Goal: Information Seeking & Learning: Learn about a topic

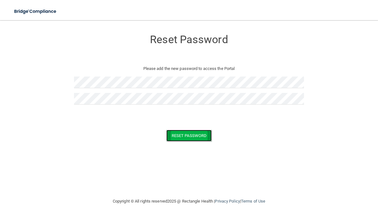
click at [192, 133] on button "Reset Password" at bounding box center [188, 136] width 45 height 12
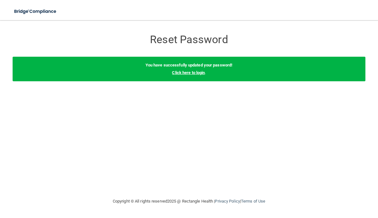
click at [199, 74] on link "Click here to login" at bounding box center [188, 72] width 33 height 5
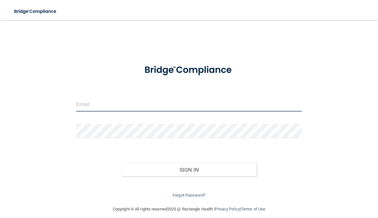
click at [166, 105] on input "email" at bounding box center [189, 104] width 226 height 14
type input "[EMAIL_ADDRESS][DOMAIN_NAME]"
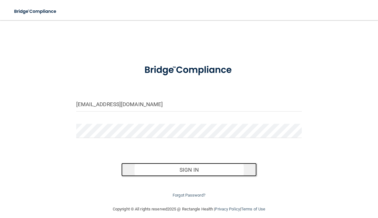
click at [165, 171] on button "Sign In" at bounding box center [188, 170] width 135 height 14
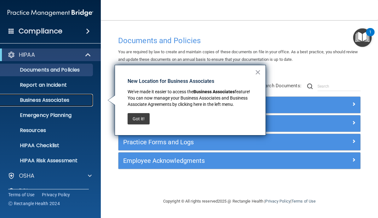
click at [71, 102] on p "Business Associates" at bounding box center [47, 100] width 86 height 6
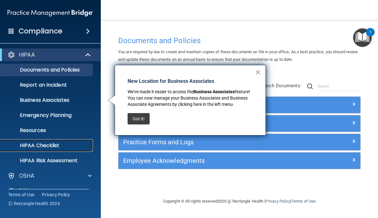
click at [47, 143] on p "HIPAA Checklist" at bounding box center [47, 145] width 86 height 6
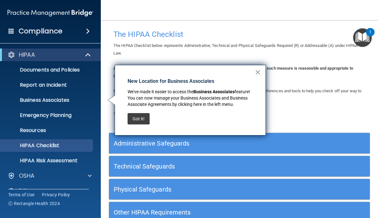
click at [258, 76] on button "×" at bounding box center [258, 72] width 6 height 10
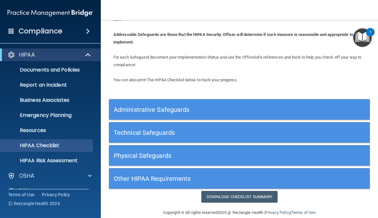
scroll to position [43, 0]
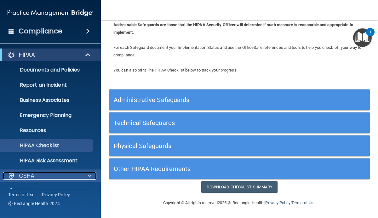
click at [90, 174] on span at bounding box center [90, 176] width 4 height 8
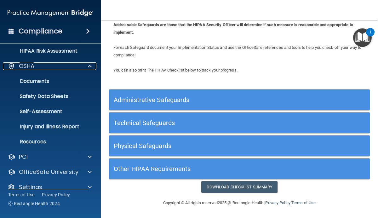
scroll to position [112, 0]
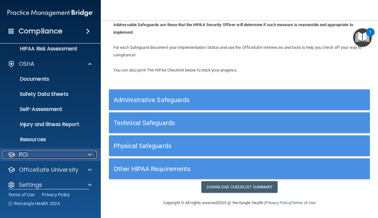
click at [88, 153] on span at bounding box center [90, 155] width 4 height 8
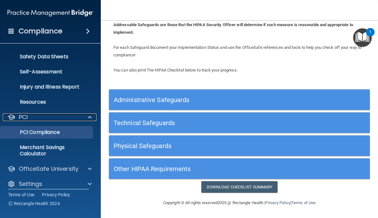
scroll to position [155, 0]
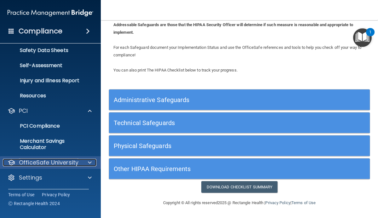
click at [88, 165] on span at bounding box center [90, 163] width 4 height 8
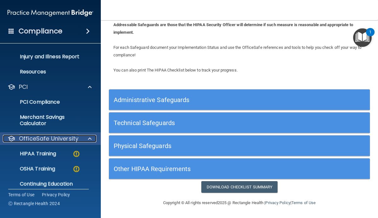
scroll to position [201, 0]
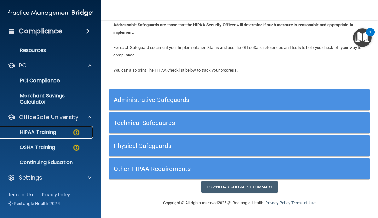
click at [77, 130] on img at bounding box center [76, 132] width 8 height 8
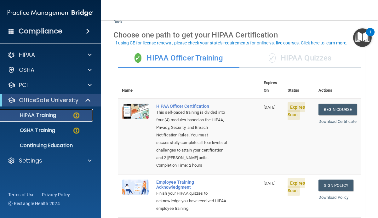
scroll to position [22, 0]
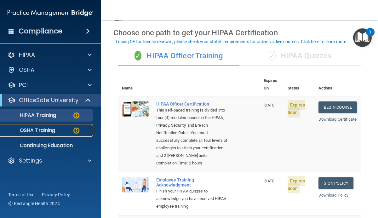
click at [81, 131] on div "OSHA Training" at bounding box center [47, 130] width 86 height 6
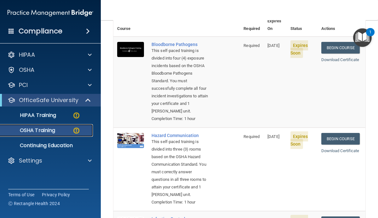
scroll to position [28, 0]
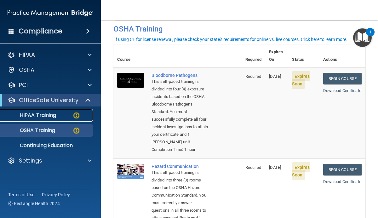
click at [74, 118] on img at bounding box center [76, 115] width 8 height 8
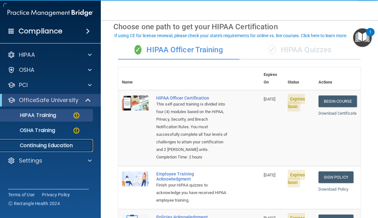
click at [63, 147] on p "Continuing Education" at bounding box center [47, 145] width 86 height 6
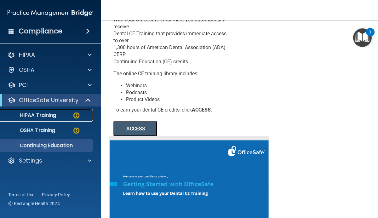
click at [78, 116] on img at bounding box center [76, 115] width 8 height 8
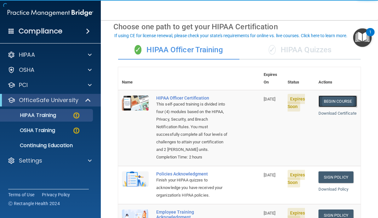
click at [326, 96] on link "Begin Course" at bounding box center [337, 101] width 38 height 12
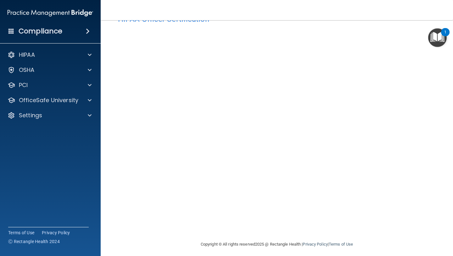
scroll to position [23, 0]
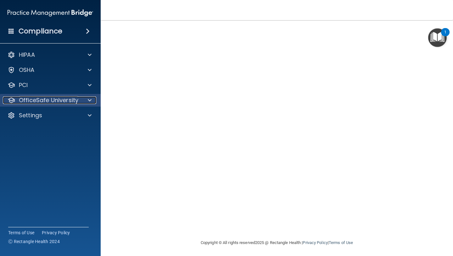
click at [93, 103] on div at bounding box center [89, 100] width 16 height 8
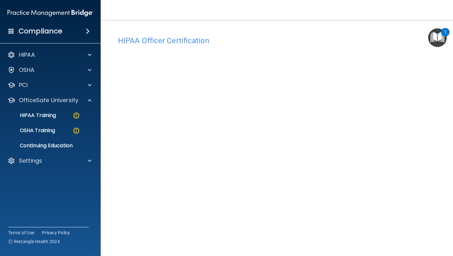
scroll to position [25, 0]
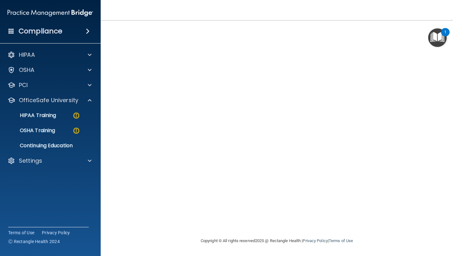
click at [377, 34] on div "1" at bounding box center [445, 36] width 2 height 8
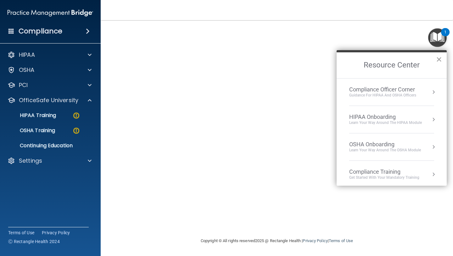
click at [377, 62] on button "×" at bounding box center [439, 59] width 6 height 10
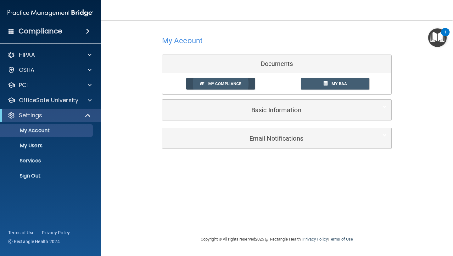
click at [243, 79] on link "My Compliance" at bounding box center [220, 84] width 69 height 12
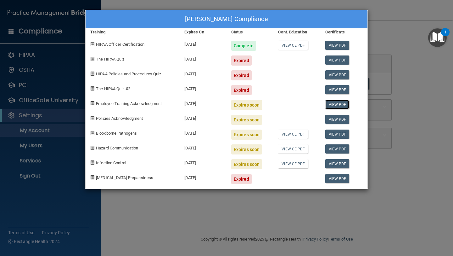
click at [337, 105] on link "View PDF" at bounding box center [337, 104] width 24 height 9
click at [94, 103] on span at bounding box center [92, 103] width 4 height 4
click at [55, 67] on div "Phalguni Patel's Compliance Training Expires On Status Cont. Education Certific…" at bounding box center [226, 128] width 453 height 256
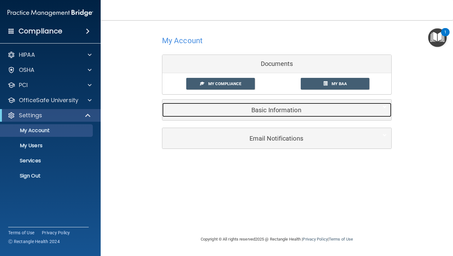
click at [230, 113] on h5 "Basic Information" at bounding box center [267, 109] width 201 height 7
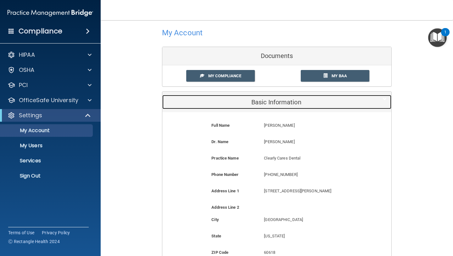
scroll to position [8, 0]
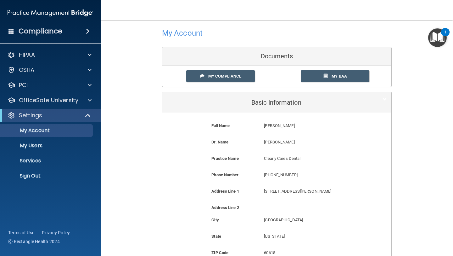
click at [90, 33] on span at bounding box center [88, 31] width 4 height 8
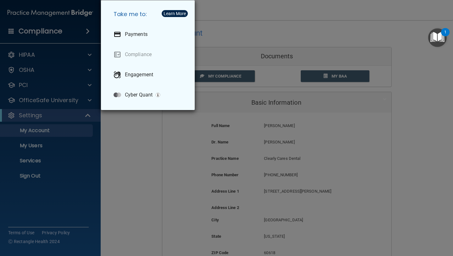
click at [90, 33] on div "Take me to: Payments Compliance Engagement Cyber Quant" at bounding box center [226, 128] width 453 height 256
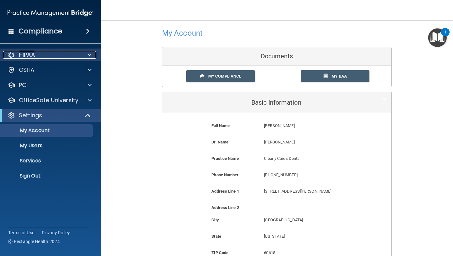
click at [88, 55] on span at bounding box center [90, 55] width 4 height 8
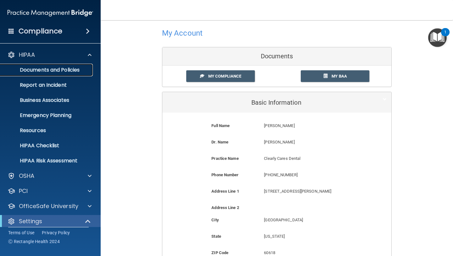
click at [82, 66] on link "Documents and Policies" at bounding box center [43, 70] width 99 height 13
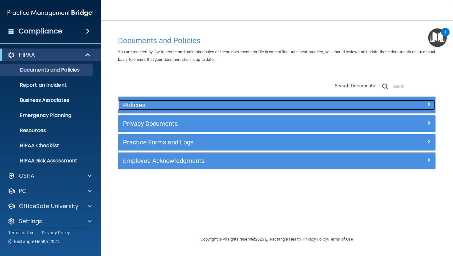
click at [377, 110] on div "Policies" at bounding box center [276, 105] width 317 height 10
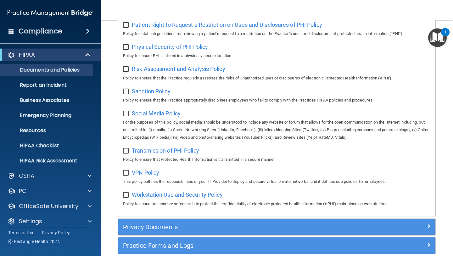
scroll to position [419, 0]
click at [90, 176] on span at bounding box center [90, 176] width 4 height 8
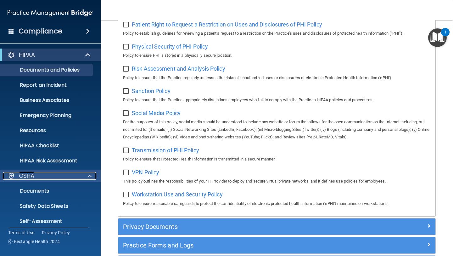
click at [90, 176] on span at bounding box center [90, 176] width 4 height 8
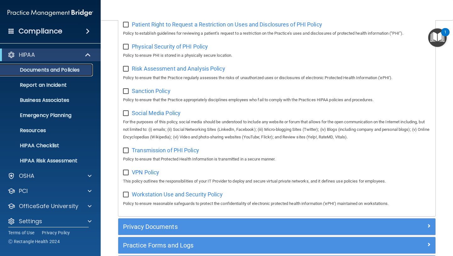
click at [73, 69] on p "Documents and Policies" at bounding box center [47, 70] width 86 height 6
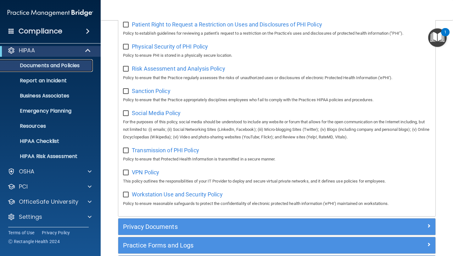
scroll to position [6, 0]
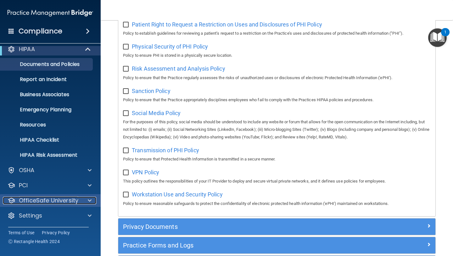
click at [91, 199] on span at bounding box center [90, 200] width 4 height 8
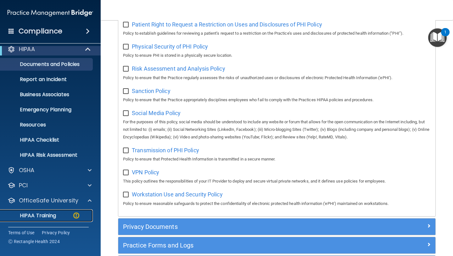
click at [80, 215] on div "HIPAA Training" at bounding box center [47, 215] width 86 height 6
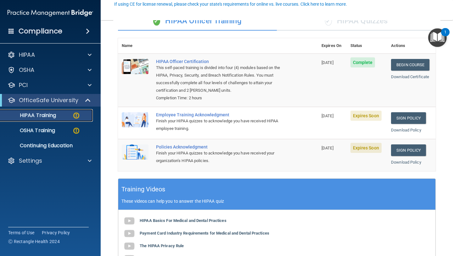
scroll to position [64, 0]
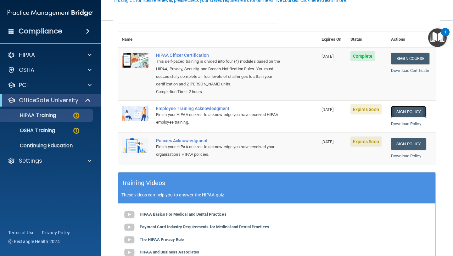
click at [377, 112] on link "Sign Policy" at bounding box center [408, 112] width 35 height 12
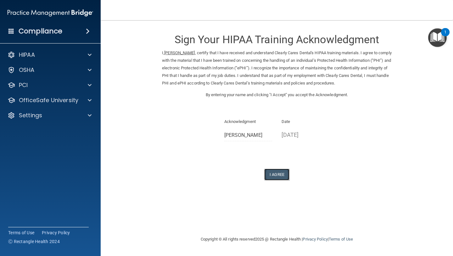
click at [277, 173] on button "I Agree" at bounding box center [276, 174] width 25 height 12
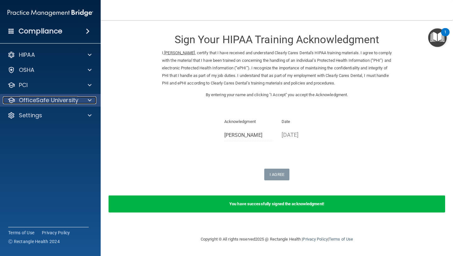
click at [91, 101] on span at bounding box center [90, 100] width 4 height 8
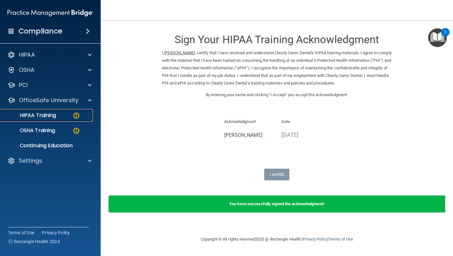
click at [75, 118] on img at bounding box center [76, 115] width 8 height 8
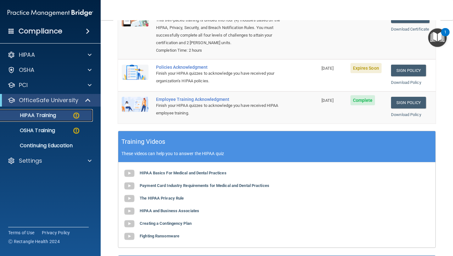
scroll to position [106, 0]
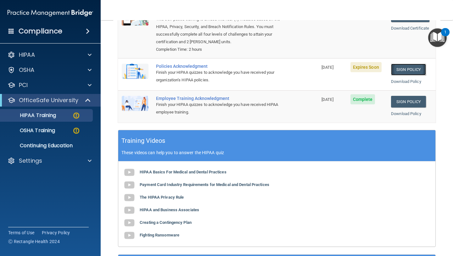
click at [411, 66] on link "Sign Policy" at bounding box center [408, 70] width 35 height 12
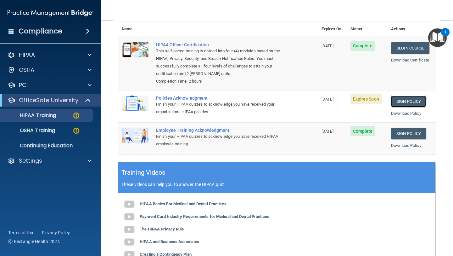
scroll to position [71, 0]
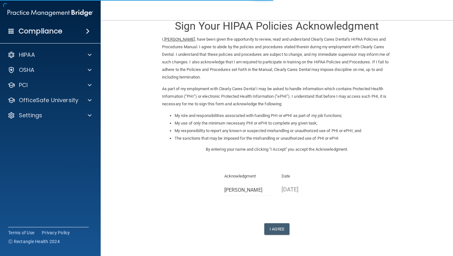
scroll to position [33, 0]
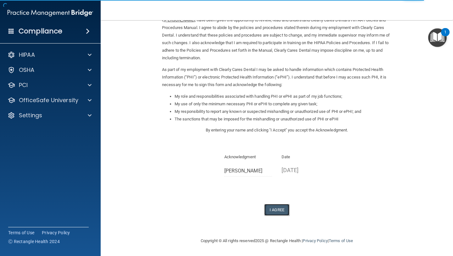
click at [275, 207] on button "I Agree" at bounding box center [276, 210] width 25 height 12
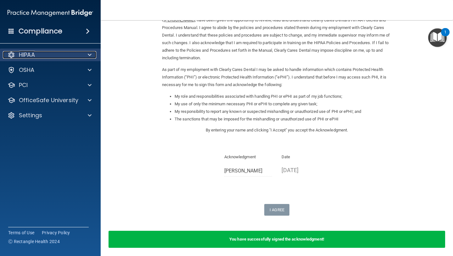
click at [92, 56] on div at bounding box center [89, 55] width 16 height 8
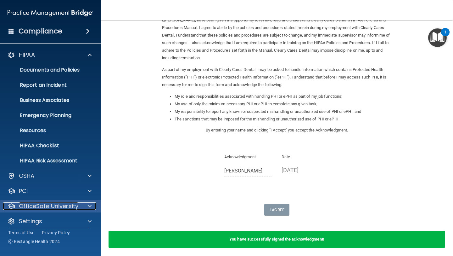
click at [84, 204] on div at bounding box center [89, 206] width 16 height 8
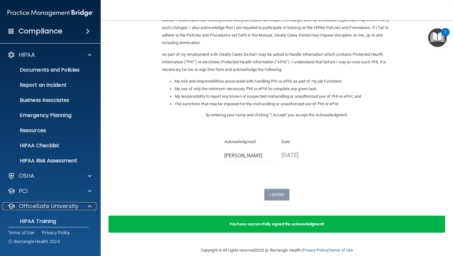
scroll to position [57, 0]
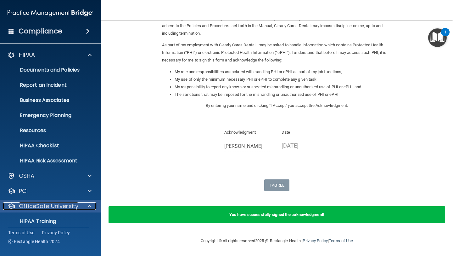
click at [85, 206] on div at bounding box center [89, 206] width 16 height 8
click at [86, 206] on div at bounding box center [89, 206] width 16 height 8
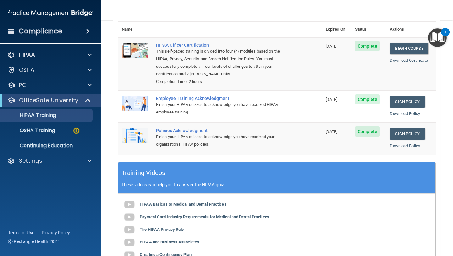
scroll to position [72, 0]
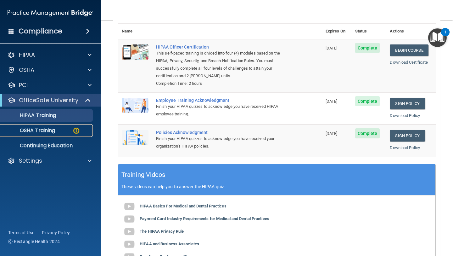
click at [77, 133] on img at bounding box center [76, 131] width 8 height 8
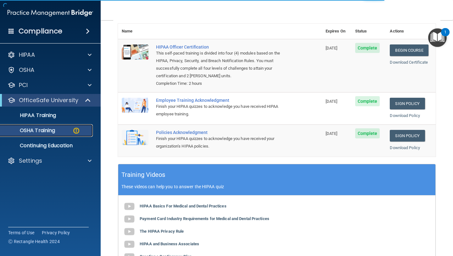
scroll to position [71, 0]
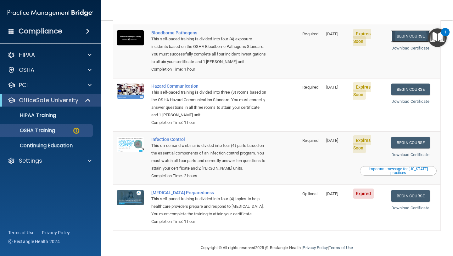
click at [409, 30] on link "Begin Course" at bounding box center [411, 36] width 38 height 12
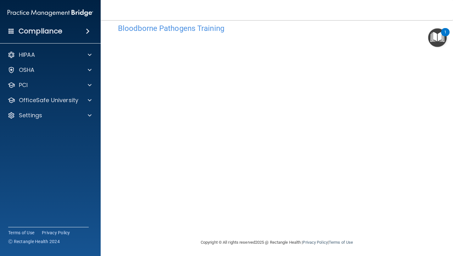
scroll to position [14, 0]
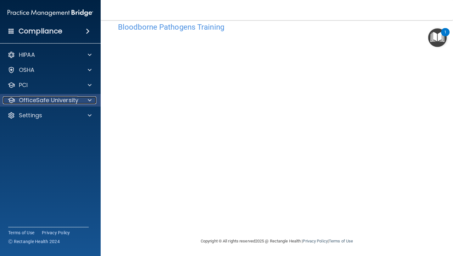
click at [85, 100] on div at bounding box center [89, 100] width 16 height 8
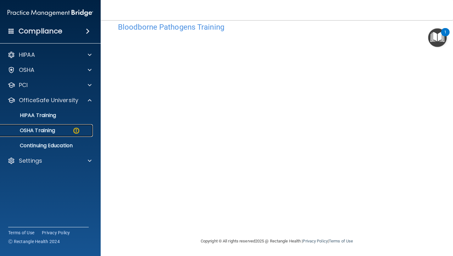
click at [77, 127] on img at bounding box center [76, 131] width 8 height 8
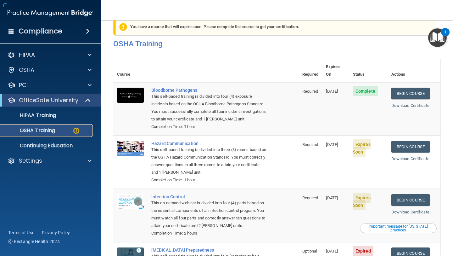
scroll to position [71, 0]
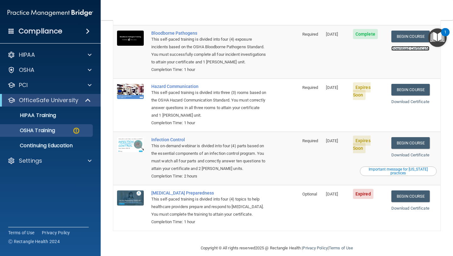
click at [404, 46] on link "Download Certificate" at bounding box center [411, 48] width 38 height 5
click at [416, 87] on link "Begin Course" at bounding box center [411, 90] width 38 height 12
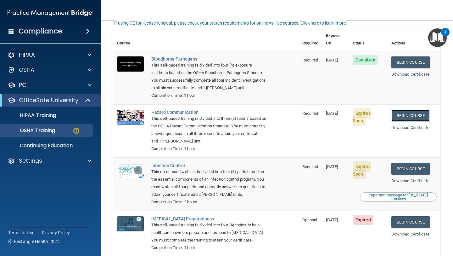
scroll to position [38, 0]
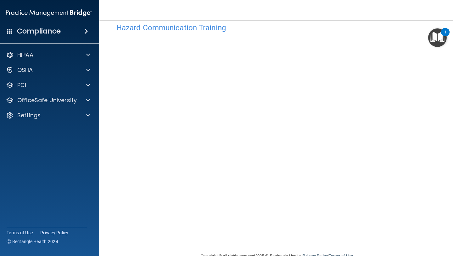
scroll to position [28, 0]
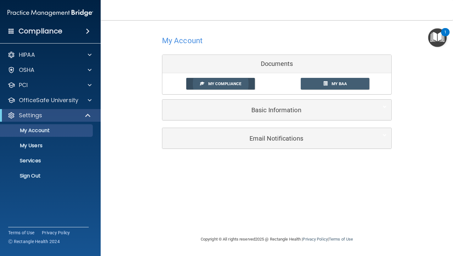
click at [210, 84] on span "My Compliance" at bounding box center [224, 83] width 33 height 5
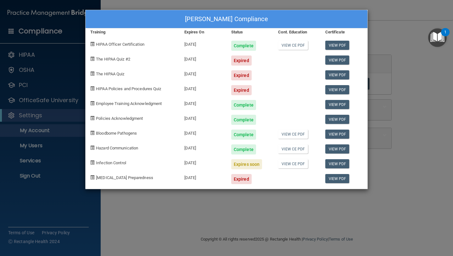
click at [135, 6] on div "[PERSON_NAME] Compliance Training Expires On Status Cont. Education Certificate…" at bounding box center [226, 128] width 453 height 256
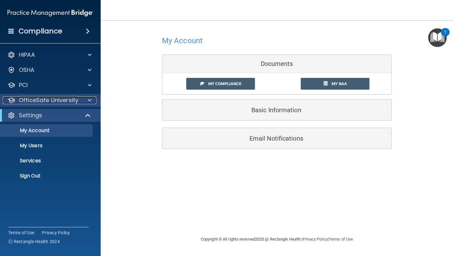
click at [89, 97] on span at bounding box center [90, 100] width 4 height 8
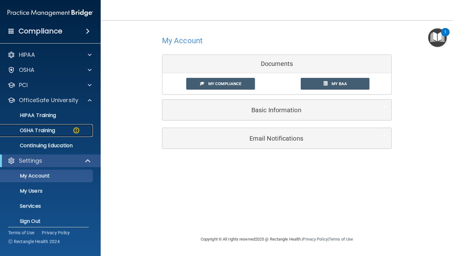
click at [70, 128] on div "OSHA Training" at bounding box center [47, 130] width 86 height 6
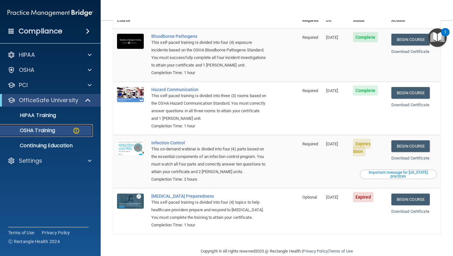
scroll to position [71, 0]
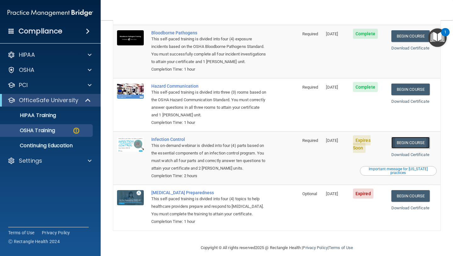
click at [407, 137] on link "Begin Course" at bounding box center [411, 143] width 38 height 12
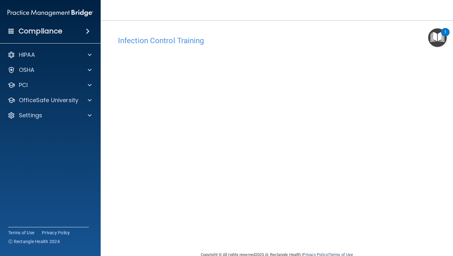
scroll to position [14, 0]
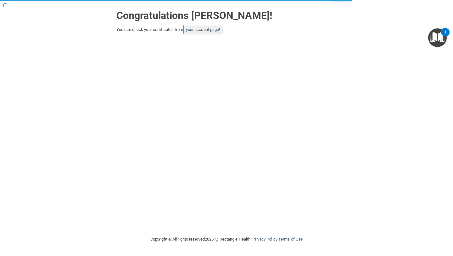
click at [214, 33] on button "your account page!" at bounding box center [203, 29] width 39 height 9
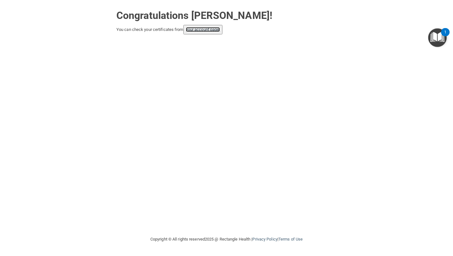
click at [220, 29] on link "your account page!" at bounding box center [203, 29] width 34 height 5
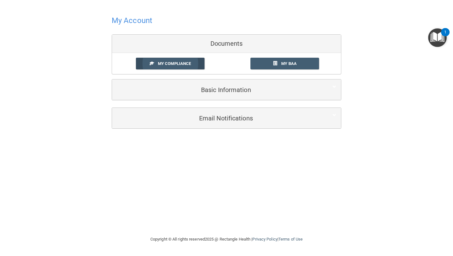
click at [185, 65] on span "My Compliance" at bounding box center [174, 63] width 33 height 5
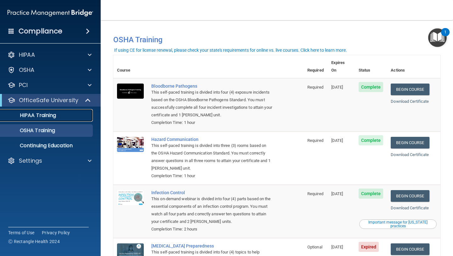
click at [28, 116] on p "HIPAA Training" at bounding box center [30, 115] width 52 height 6
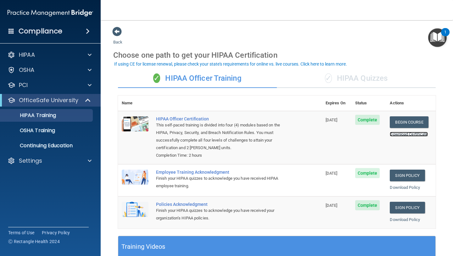
click at [394, 133] on link "Download Certificate" at bounding box center [409, 134] width 38 height 5
click at [43, 134] on link "OSHA Training" at bounding box center [43, 130] width 99 height 13
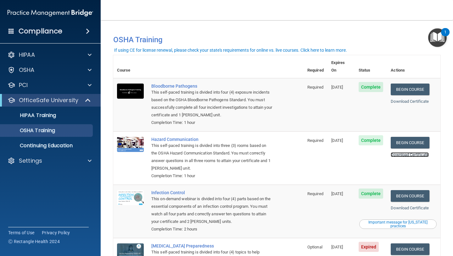
click at [405, 152] on link "Download Certificate" at bounding box center [410, 154] width 38 height 5
click at [401, 152] on link "Download Certificate" at bounding box center [410, 154] width 38 height 5
click at [421, 205] on link "Download Certificate" at bounding box center [410, 207] width 38 height 5
click at [420, 205] on link "Download Certificate" at bounding box center [410, 207] width 38 height 5
click at [47, 122] on ul "HIPAA Training OSHA Training Continuing Education" at bounding box center [51, 128] width 114 height 45
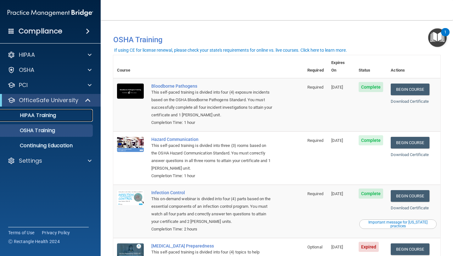
click at [50, 116] on p "HIPAA Training" at bounding box center [30, 115] width 52 height 6
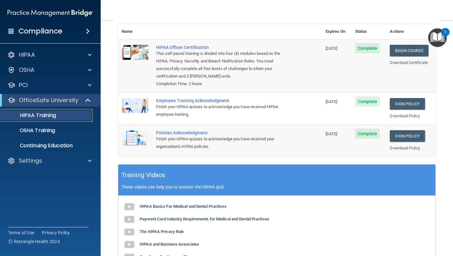
scroll to position [73, 0]
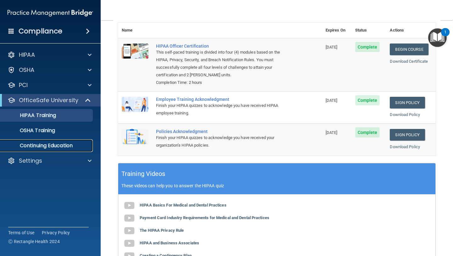
click at [47, 141] on link "Continuing Education" at bounding box center [43, 145] width 99 height 13
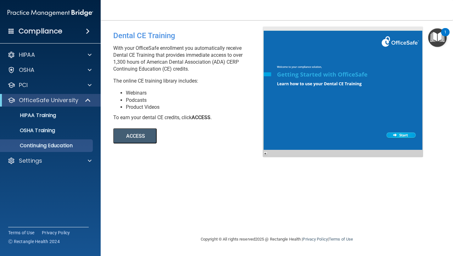
click at [136, 126] on div "ACCESS ACCESS" at bounding box center [199, 132] width 172 height 22
click at [136, 143] on button "ACCESS" at bounding box center [134, 135] width 43 height 15
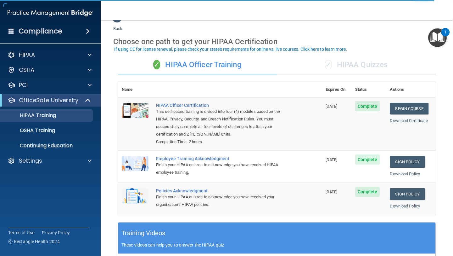
scroll to position [15, 0]
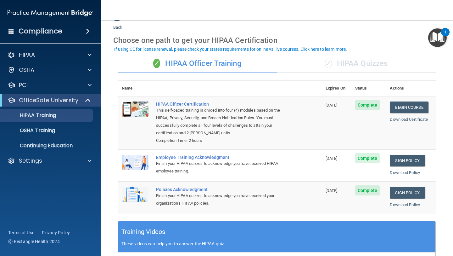
click at [356, 66] on div "✓ HIPAA Quizzes" at bounding box center [356, 63] width 159 height 19
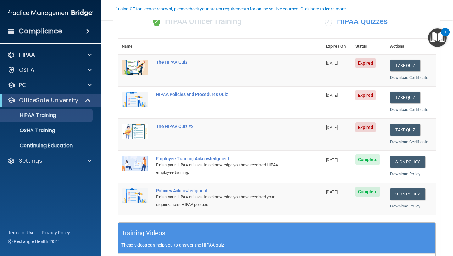
scroll to position [36, 0]
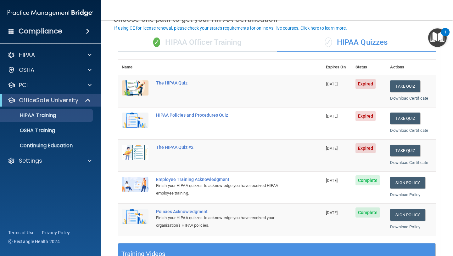
click at [228, 40] on div "✓ HIPAA Officer Training" at bounding box center [197, 42] width 159 height 19
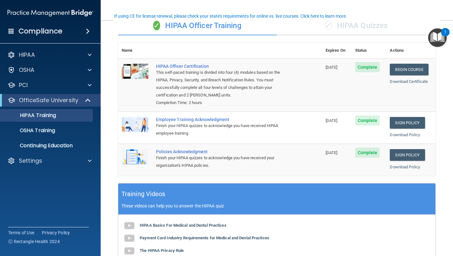
scroll to position [56, 0]
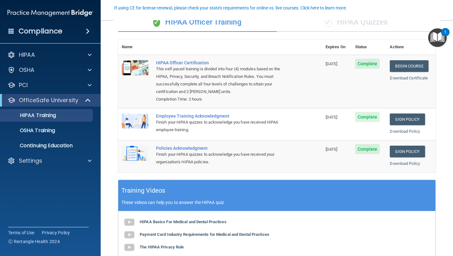
click at [330, 26] on span "✓" at bounding box center [328, 21] width 7 height 9
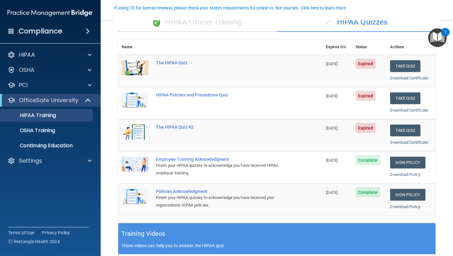
click at [237, 27] on div "✓ HIPAA Officer Training" at bounding box center [197, 22] width 159 height 19
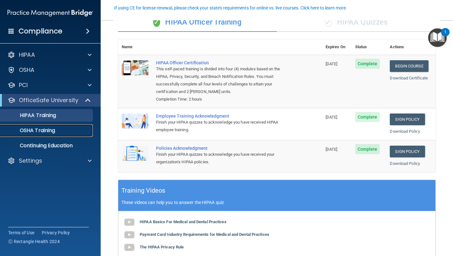
click at [73, 132] on div "OSHA Training" at bounding box center [47, 130] width 86 height 6
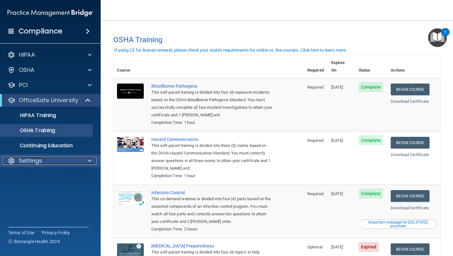
click at [88, 161] on span at bounding box center [90, 161] width 4 height 8
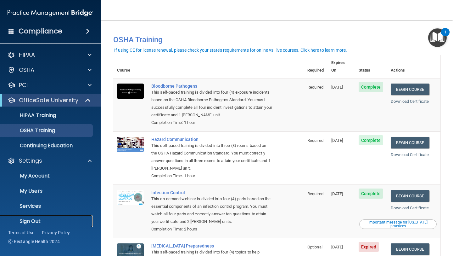
click at [29, 221] on p "Sign Out" at bounding box center [47, 221] width 86 height 6
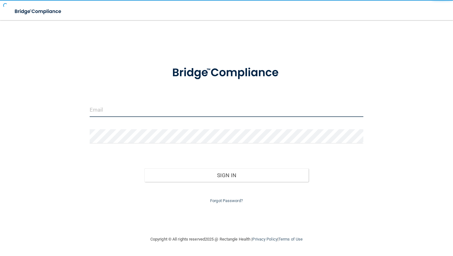
type input "[EMAIL_ADDRESS][DOMAIN_NAME]"
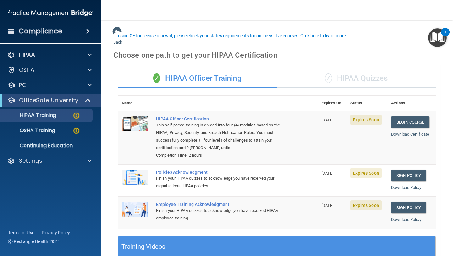
scroll to position [28, 0]
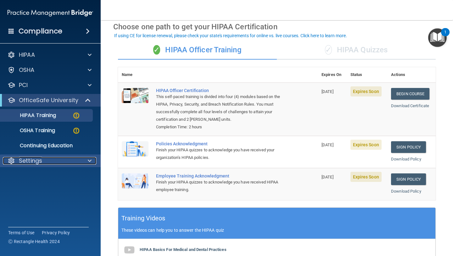
click at [89, 162] on span at bounding box center [90, 161] width 4 height 8
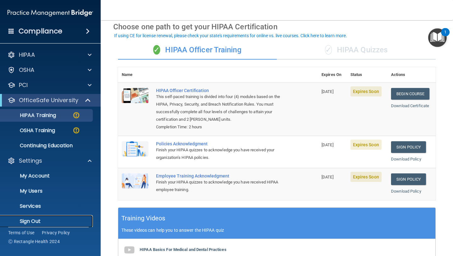
click at [42, 219] on p "Sign Out" at bounding box center [47, 221] width 86 height 6
